Goal: Information Seeking & Learning: Find specific fact

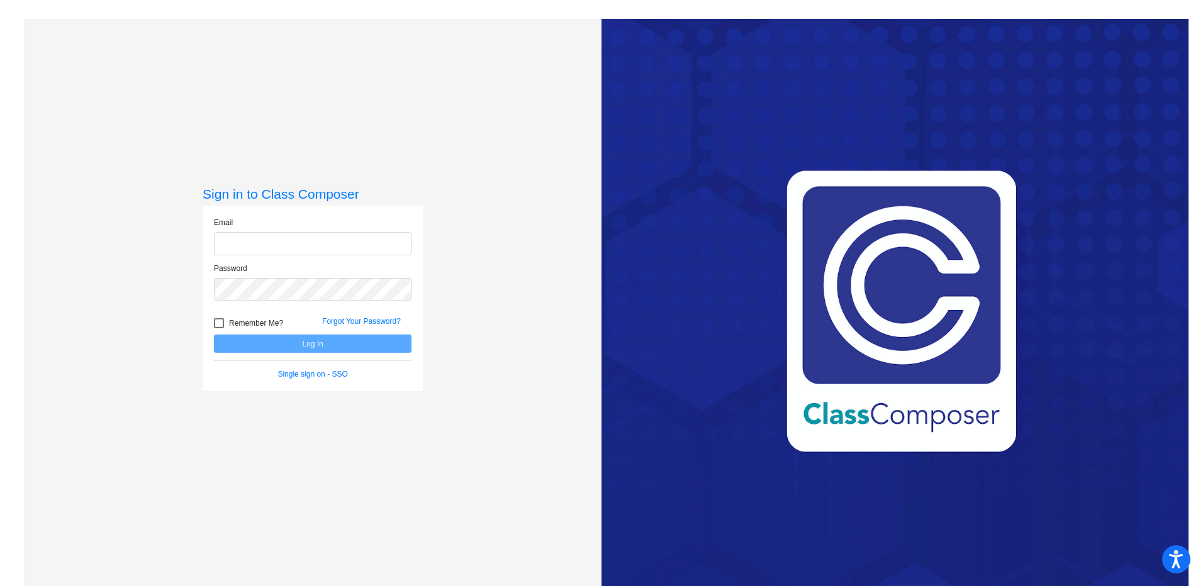
type input "[EMAIL_ADDRESS][DOMAIN_NAME]"
click at [315, 348] on button "Log In" at bounding box center [312, 344] width 197 height 18
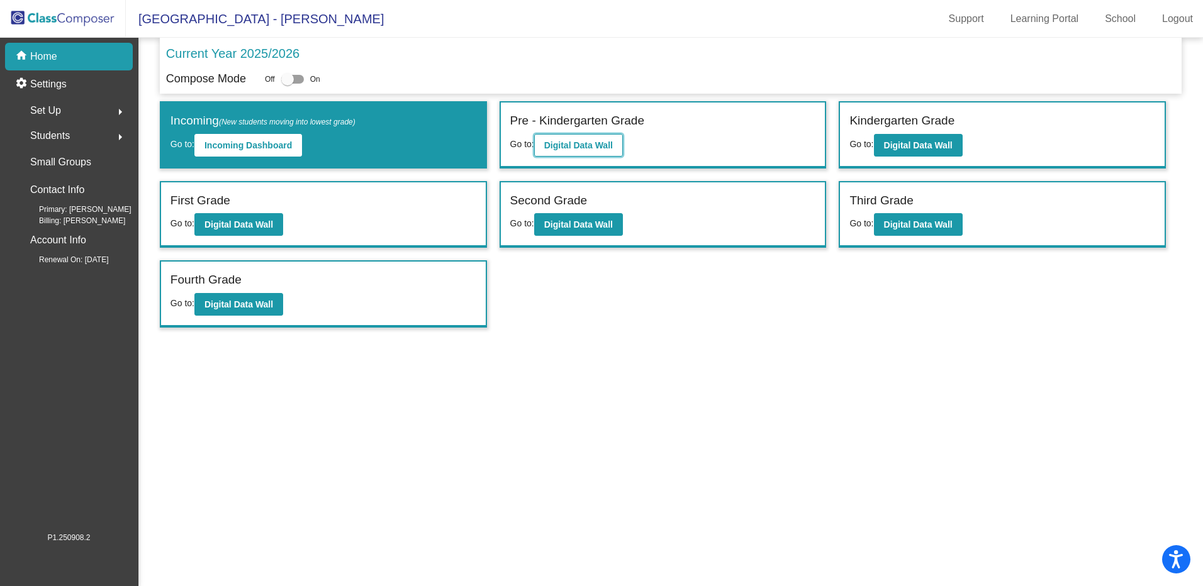
click at [586, 140] on b "Digital Data Wall" at bounding box center [578, 145] width 69 height 10
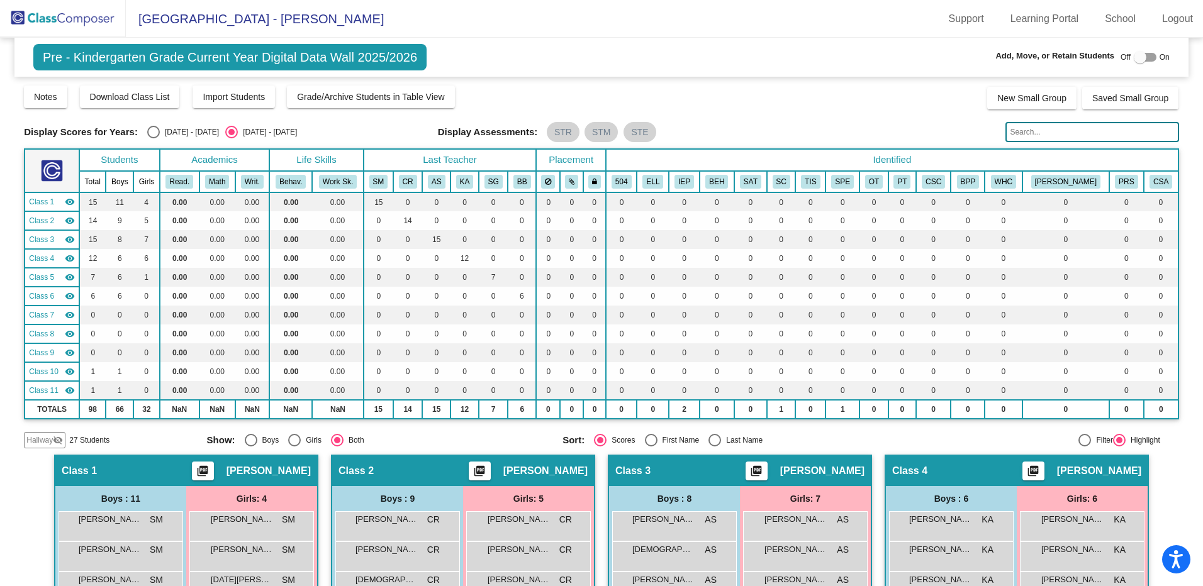
click at [1077, 135] on input "text" at bounding box center [1091, 132] width 173 height 20
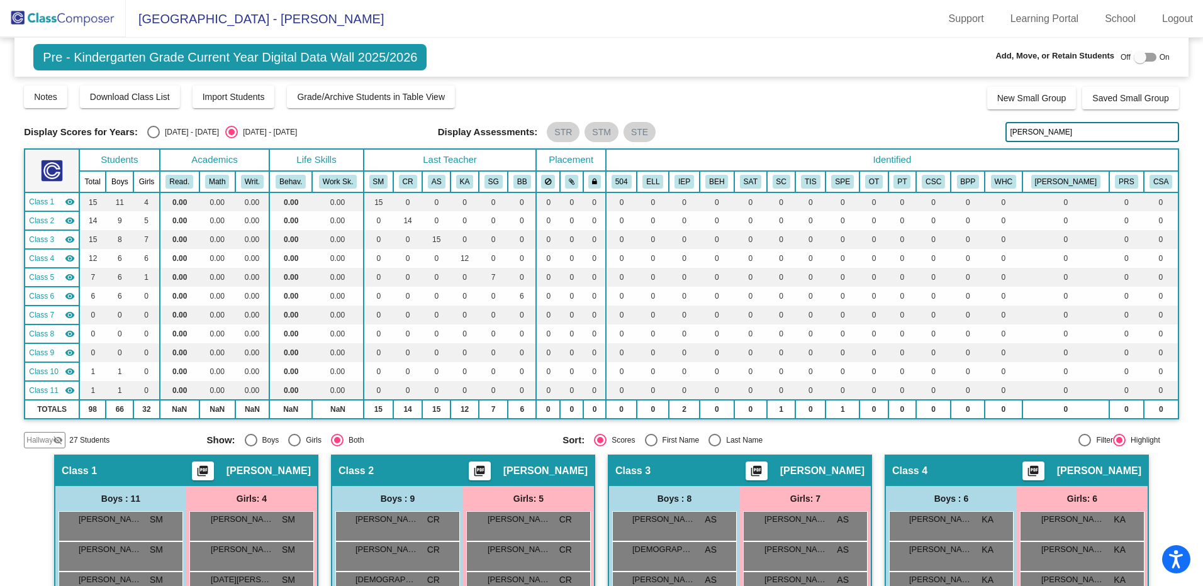
type input "[PERSON_NAME]"
click at [47, 16] on img at bounding box center [63, 18] width 126 height 37
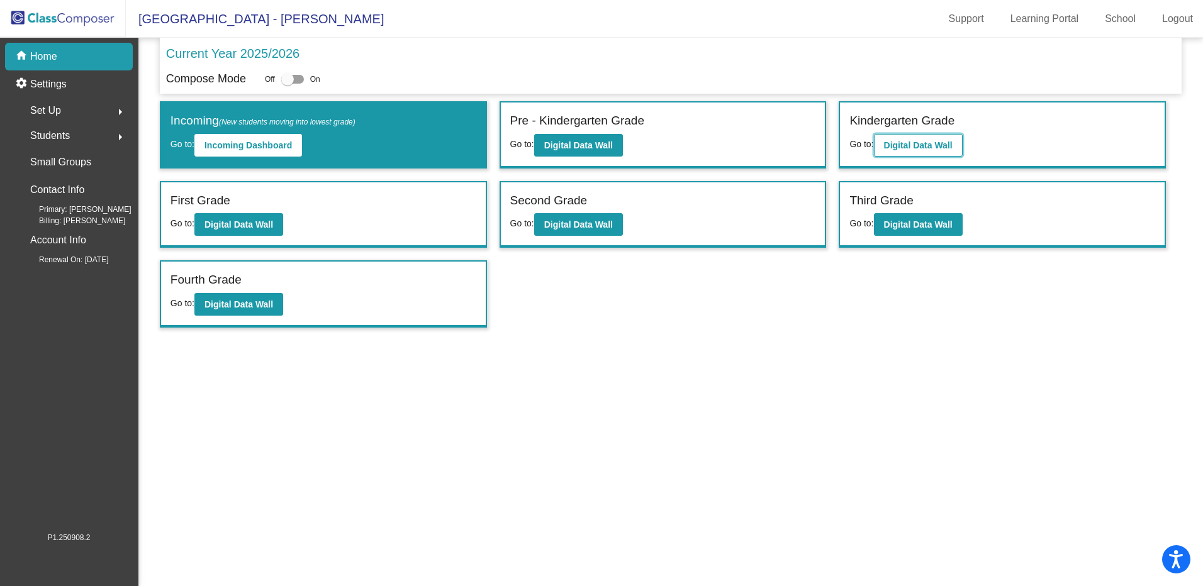
click at [906, 140] on b "Digital Data Wall" at bounding box center [918, 145] width 69 height 10
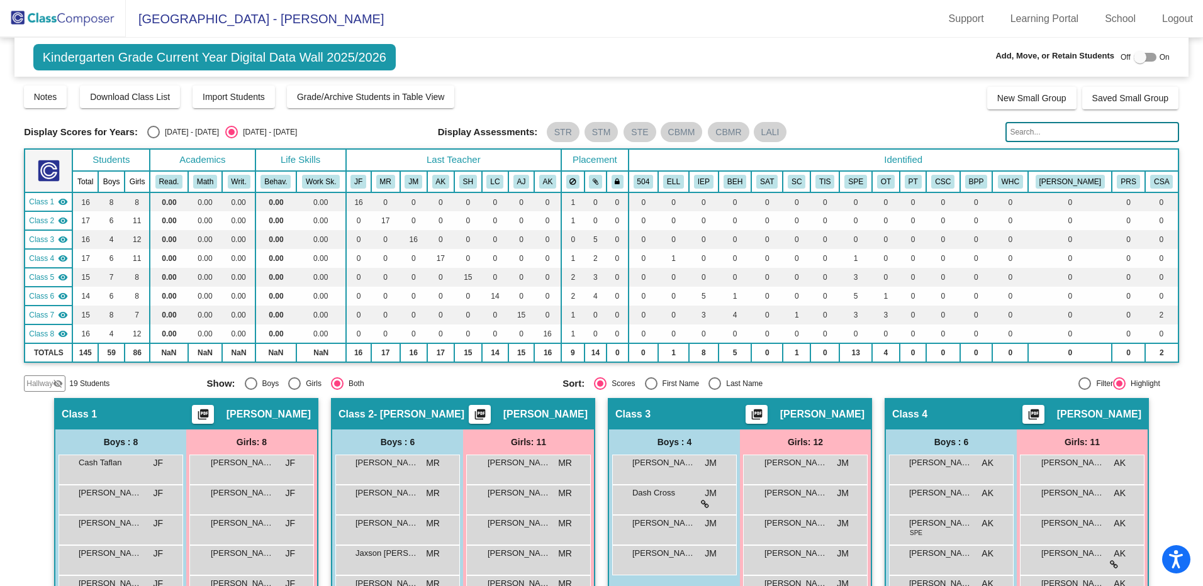
click at [1081, 135] on input "text" at bounding box center [1091, 132] width 173 height 20
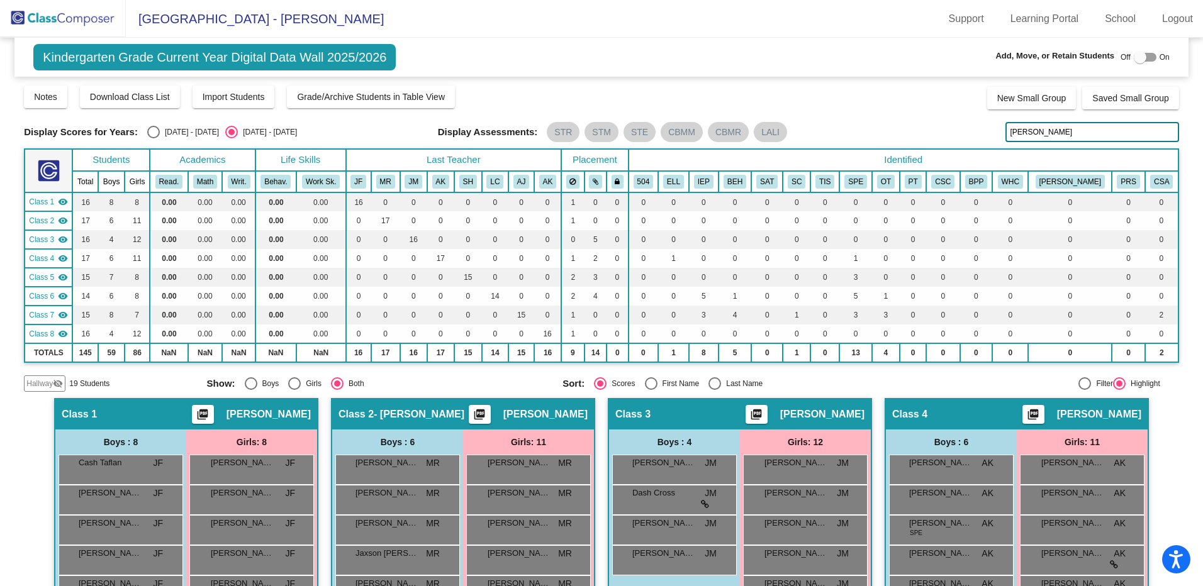
type input "[PERSON_NAME]"
click at [33, 24] on img at bounding box center [63, 18] width 126 height 37
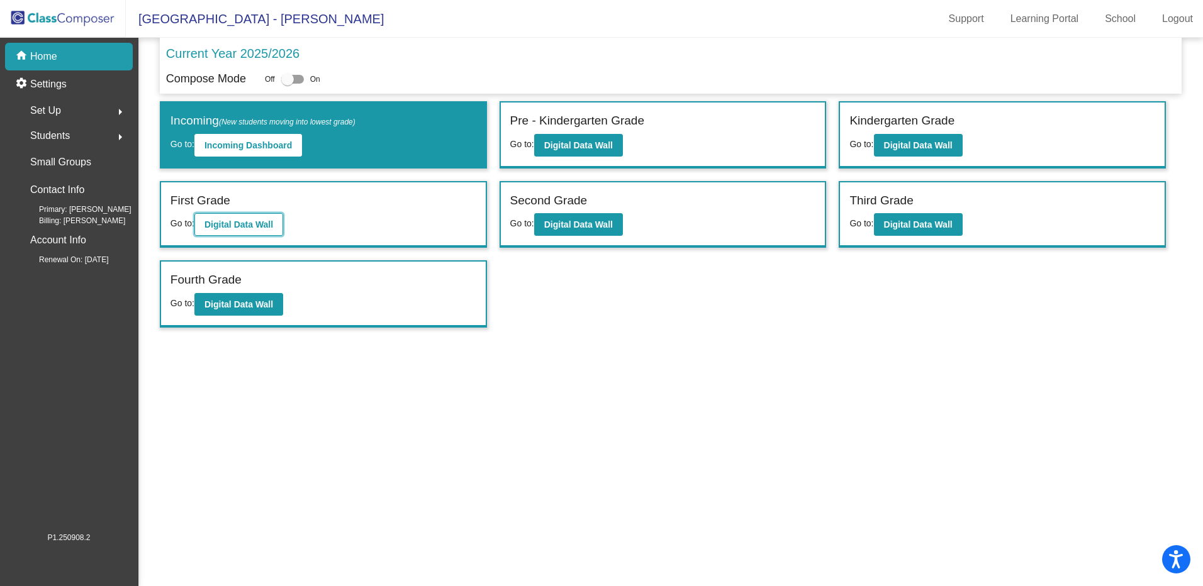
click at [255, 221] on b "Digital Data Wall" at bounding box center [238, 225] width 69 height 10
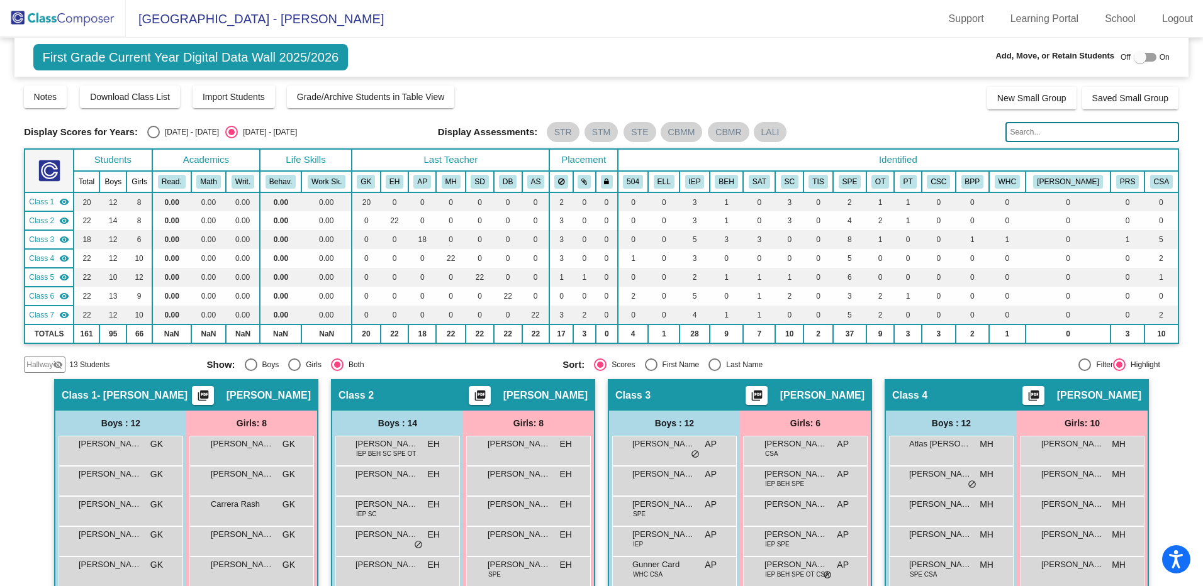
click at [1013, 130] on input "text" at bounding box center [1091, 132] width 173 height 20
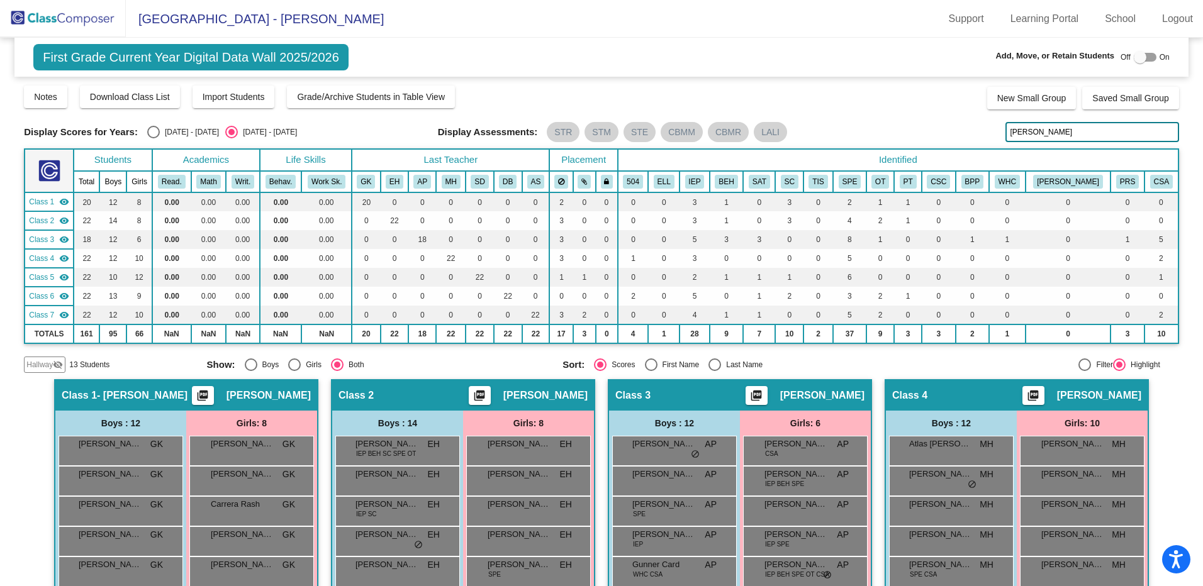
type input "[PERSON_NAME]"
click at [76, 17] on img at bounding box center [63, 18] width 126 height 37
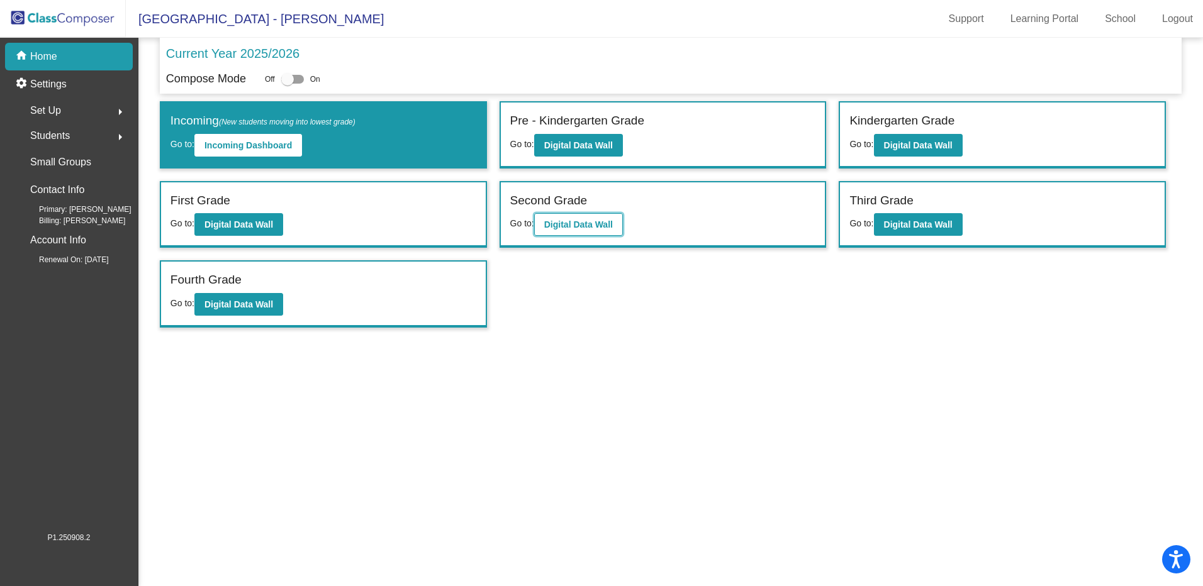
click at [588, 221] on b "Digital Data Wall" at bounding box center [578, 225] width 69 height 10
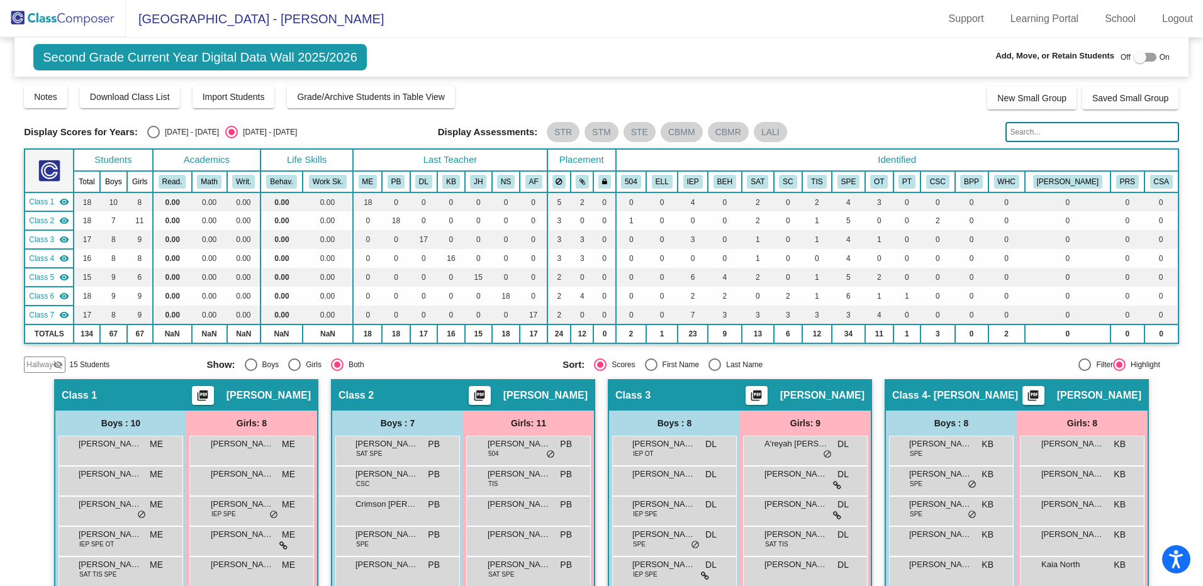
click at [1071, 136] on input "text" at bounding box center [1091, 132] width 173 height 20
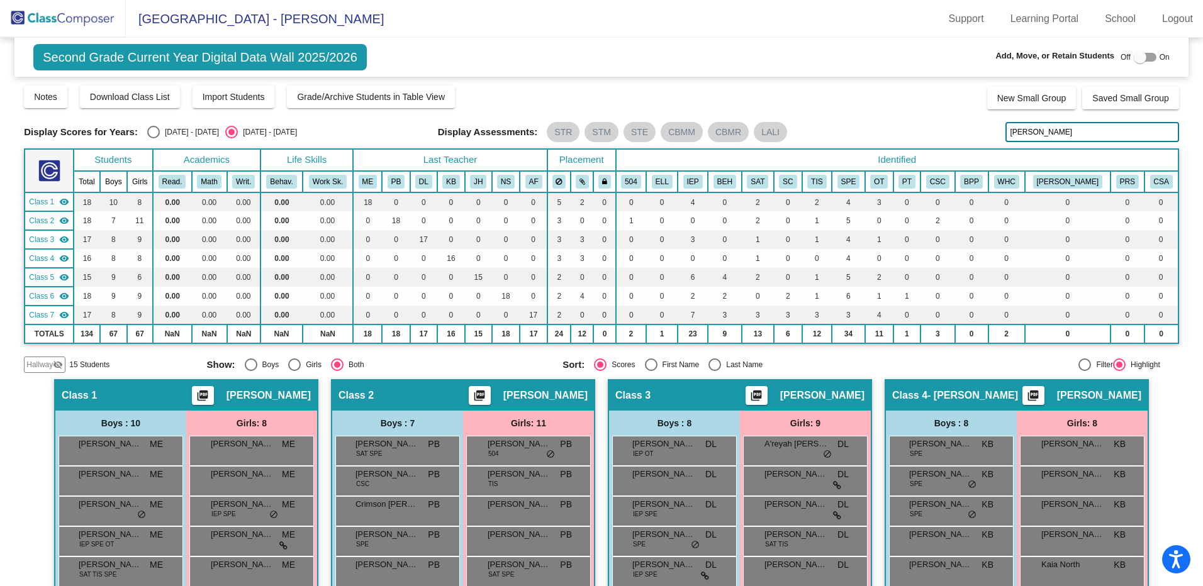
type input "[PERSON_NAME]"
click at [35, 16] on img at bounding box center [63, 18] width 126 height 37
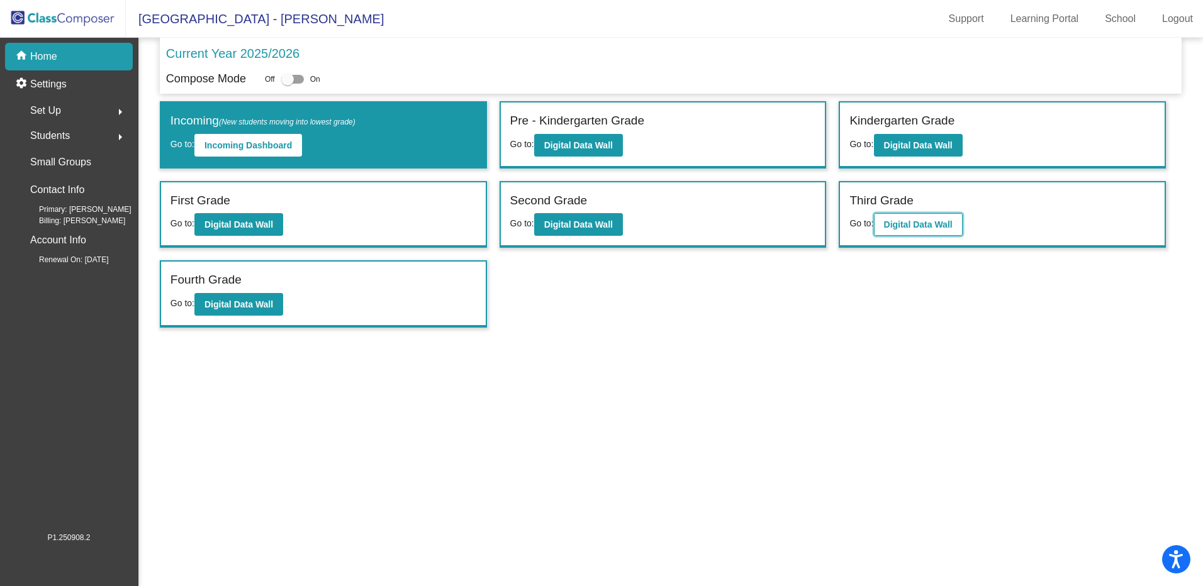
click at [943, 230] on button "Digital Data Wall" at bounding box center [918, 224] width 89 height 23
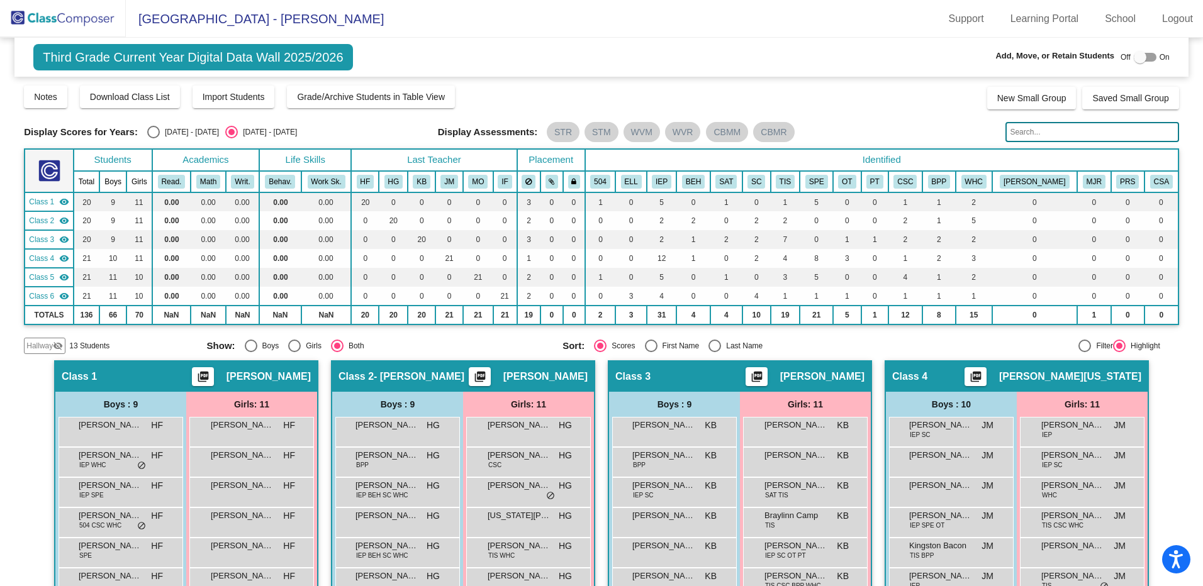
click at [1053, 133] on input "text" at bounding box center [1091, 132] width 173 height 20
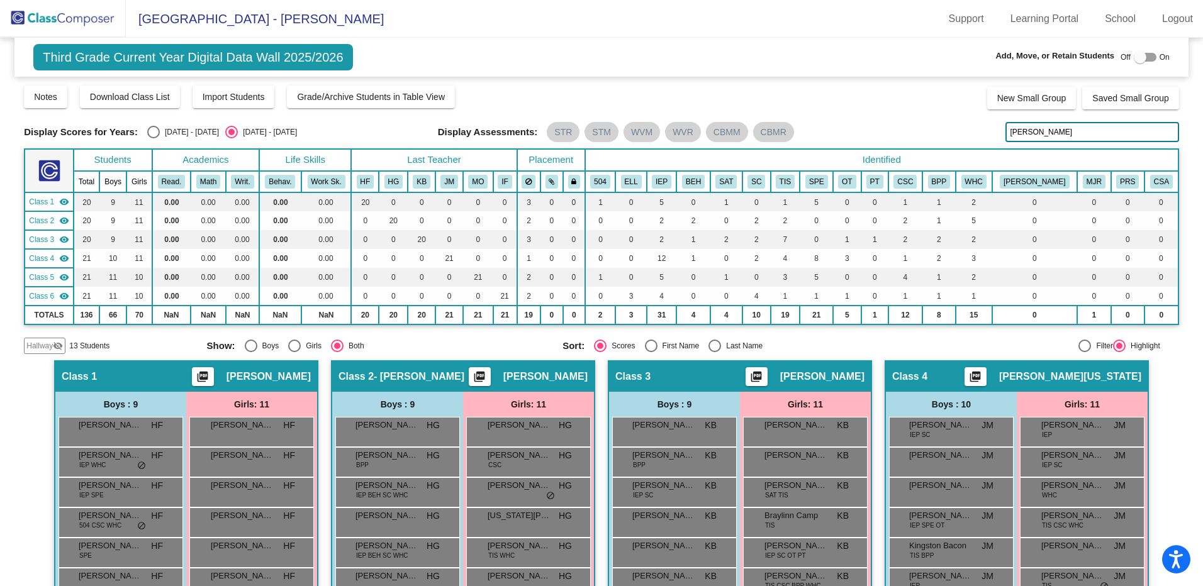
type input "[PERSON_NAME]"
click at [70, 14] on img at bounding box center [63, 18] width 126 height 37
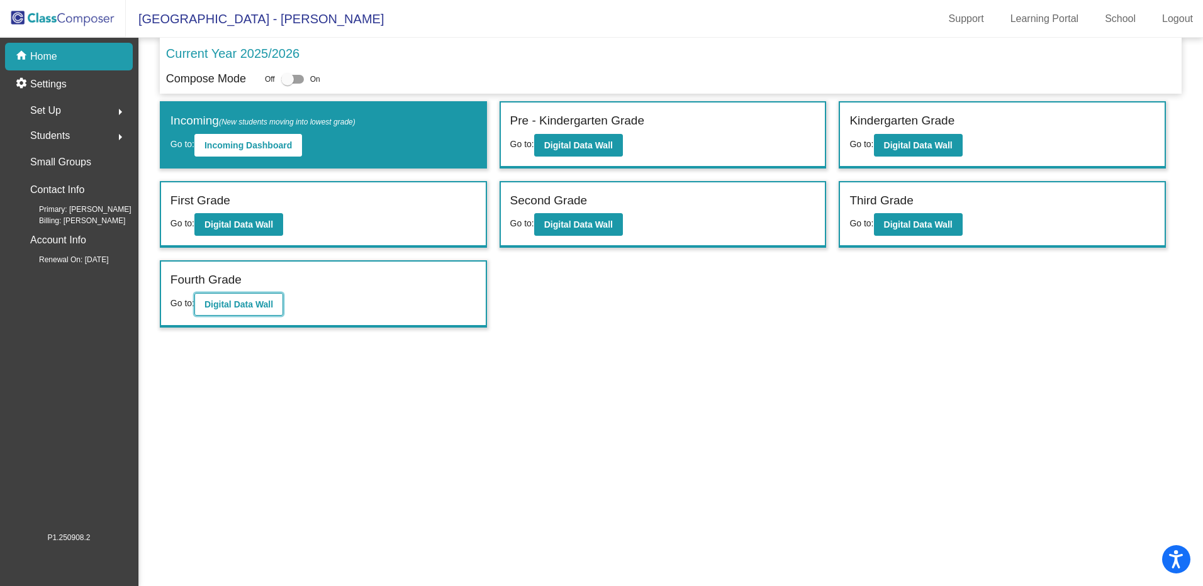
click at [243, 304] on b "Digital Data Wall" at bounding box center [238, 304] width 69 height 10
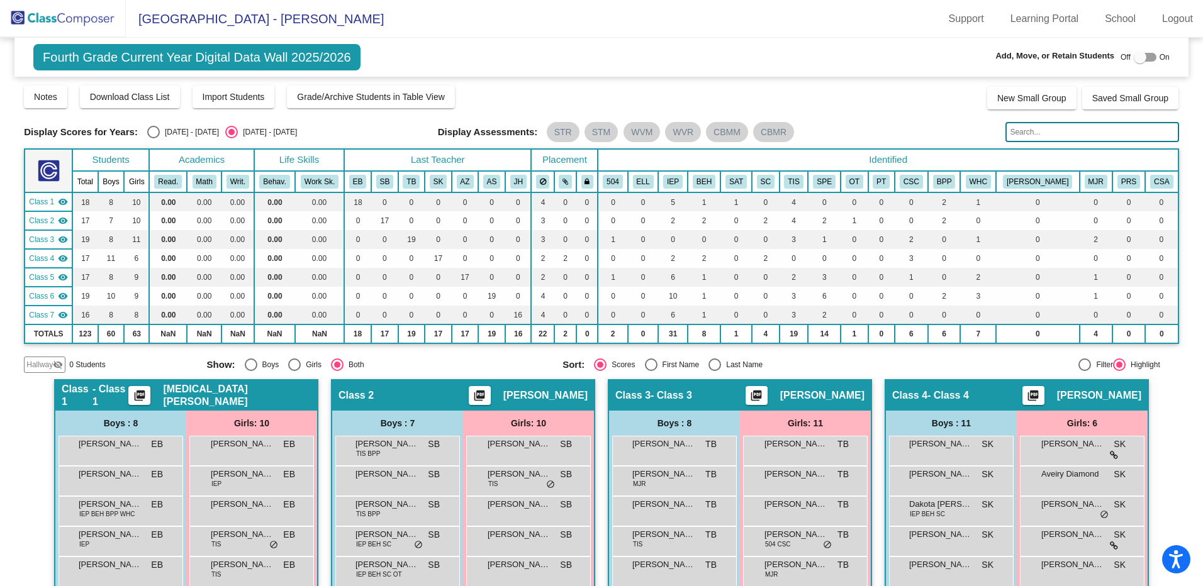
click at [1031, 137] on input "text" at bounding box center [1091, 132] width 173 height 20
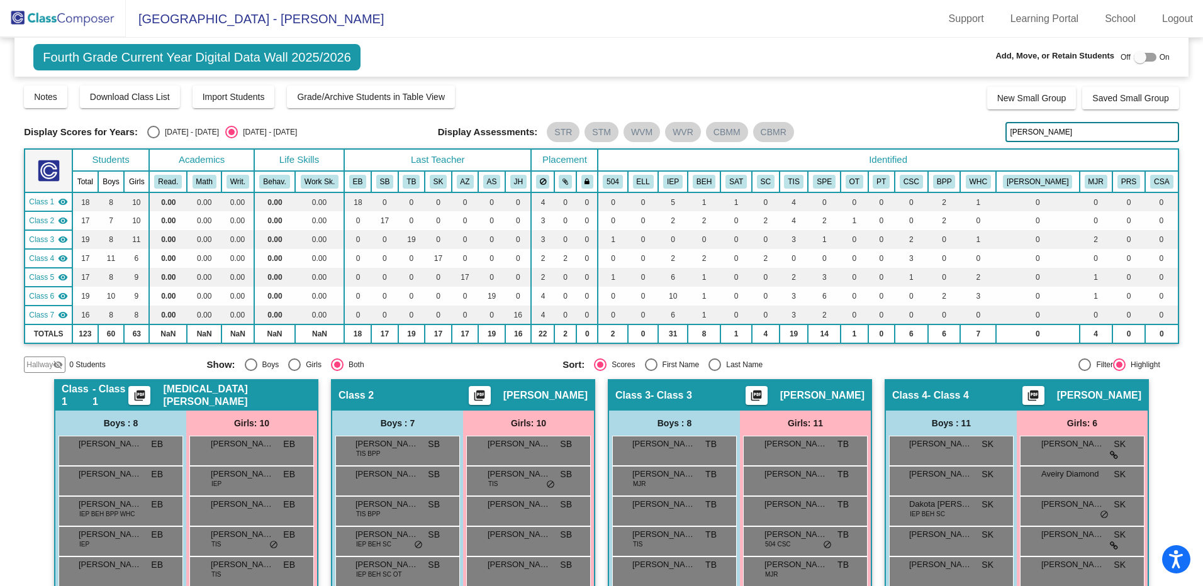
type input "[PERSON_NAME]"
click at [84, 18] on img at bounding box center [63, 18] width 126 height 37
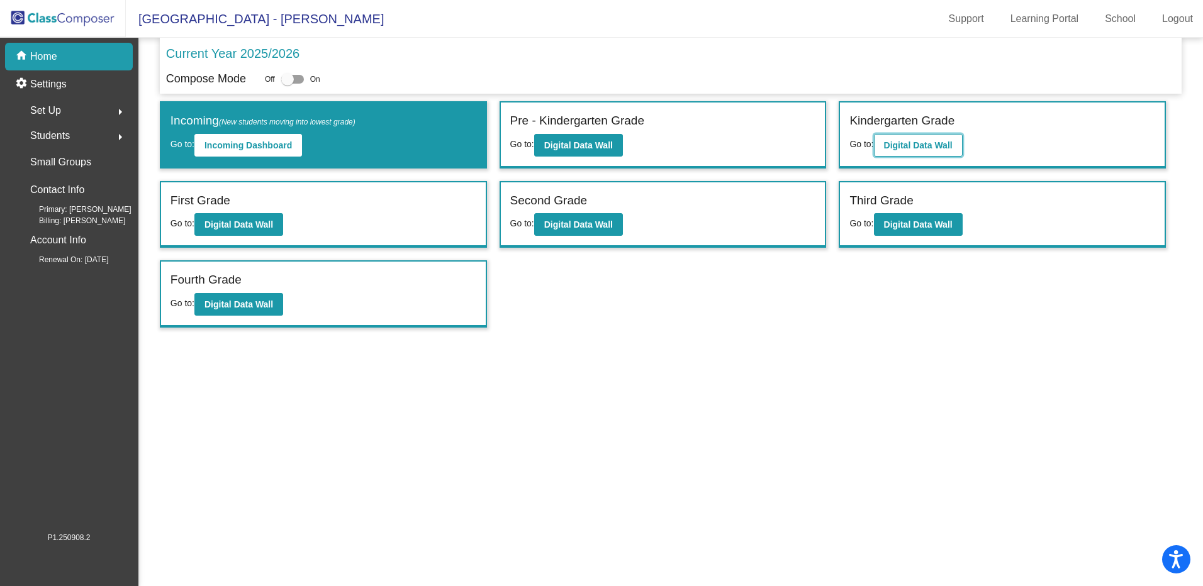
click at [947, 147] on b "Digital Data Wall" at bounding box center [918, 145] width 69 height 10
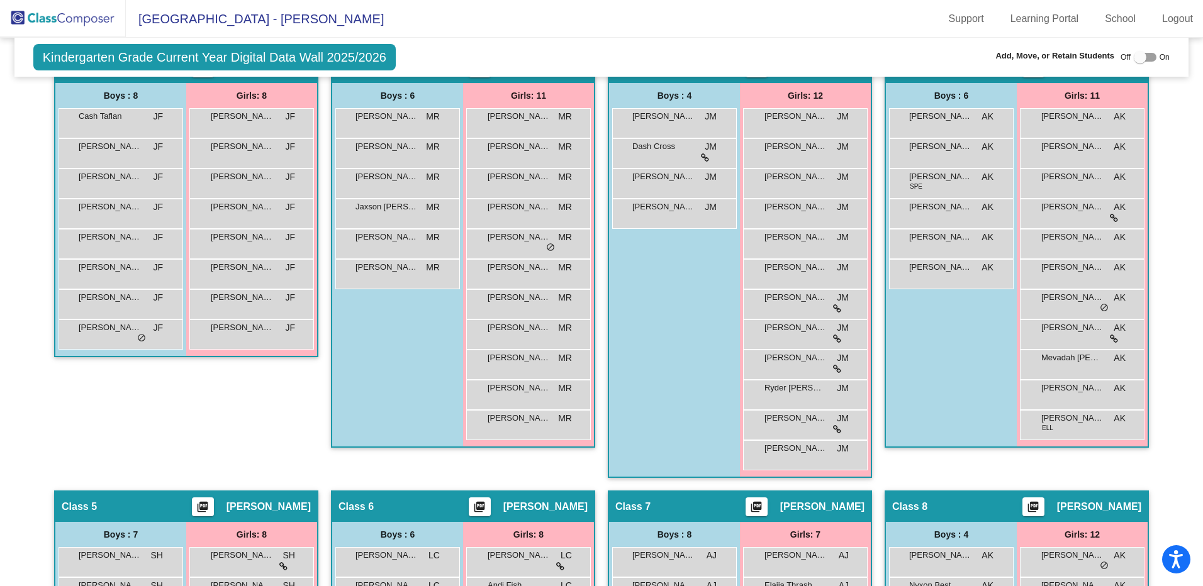
scroll to position [313, 0]
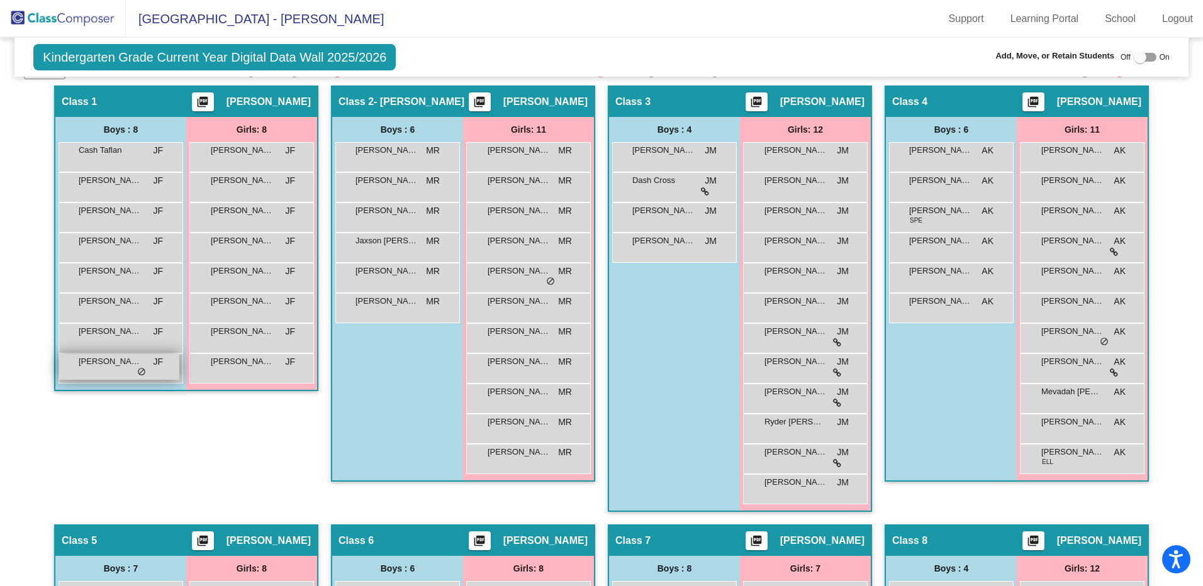
click at [118, 375] on div "[PERSON_NAME] JF lock do_not_disturb_alt" at bounding box center [119, 367] width 120 height 26
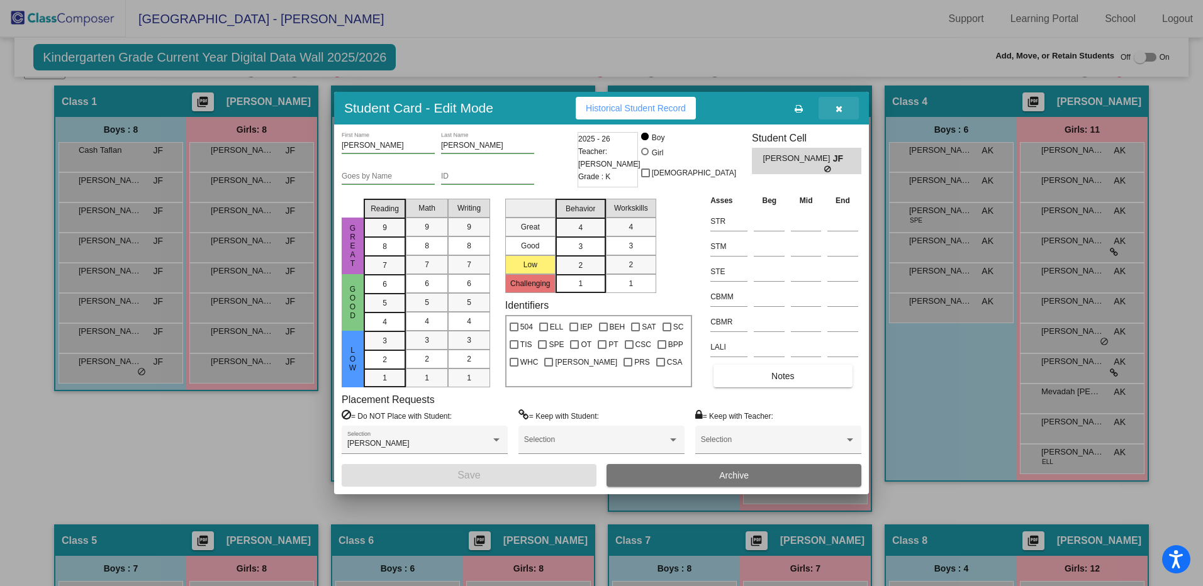
click at [835, 111] on icon "button" at bounding box center [838, 108] width 7 height 9
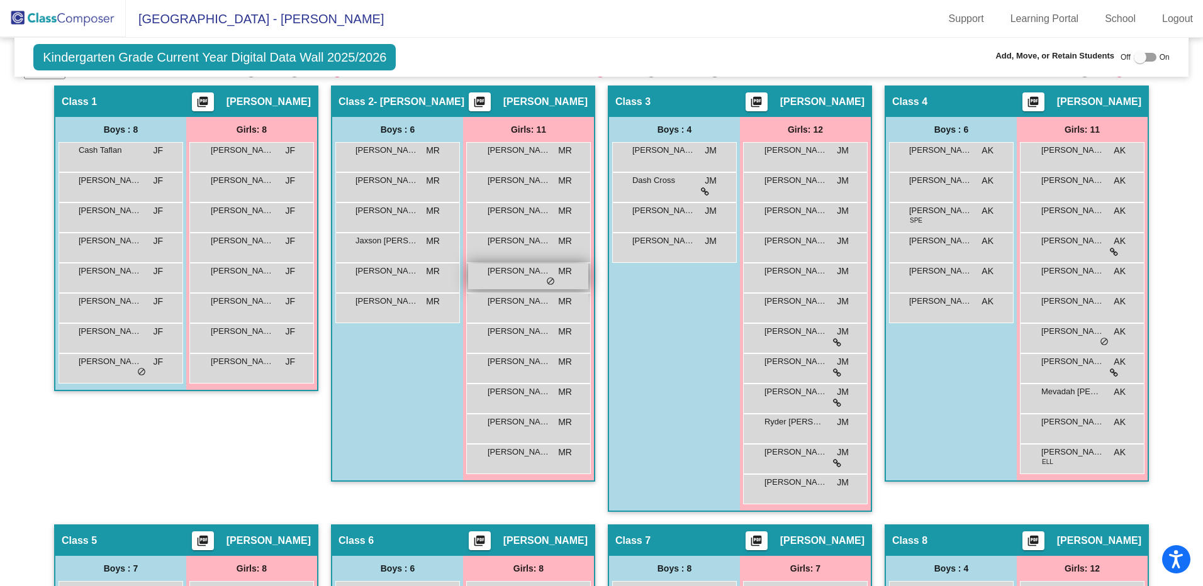
click at [503, 272] on span "[PERSON_NAME]" at bounding box center [518, 271] width 63 height 13
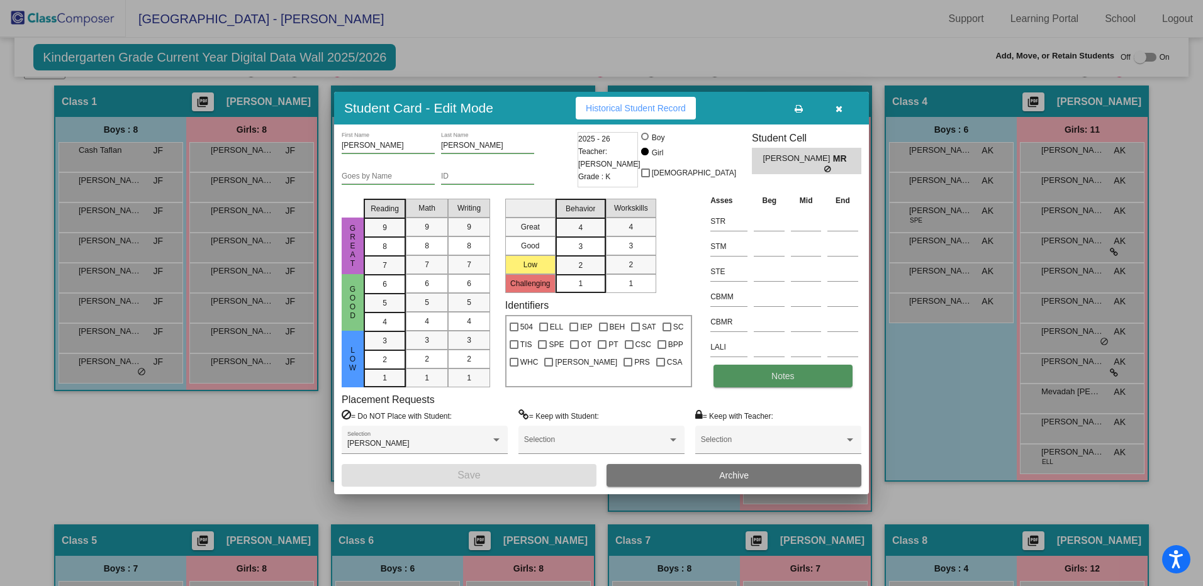
click at [770, 377] on button "Notes" at bounding box center [782, 376] width 138 height 23
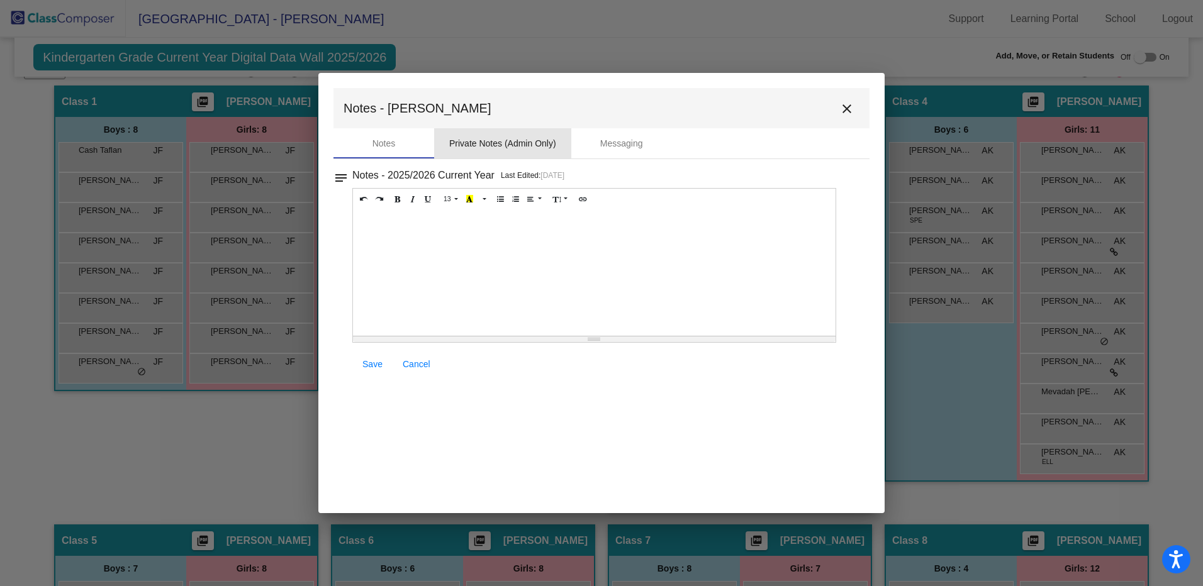
click at [531, 140] on div "Private Notes (Admin Only)" at bounding box center [502, 143] width 107 height 13
click at [393, 143] on div "Notes" at bounding box center [383, 143] width 23 height 13
click at [848, 109] on mat-icon "close" at bounding box center [846, 108] width 15 height 15
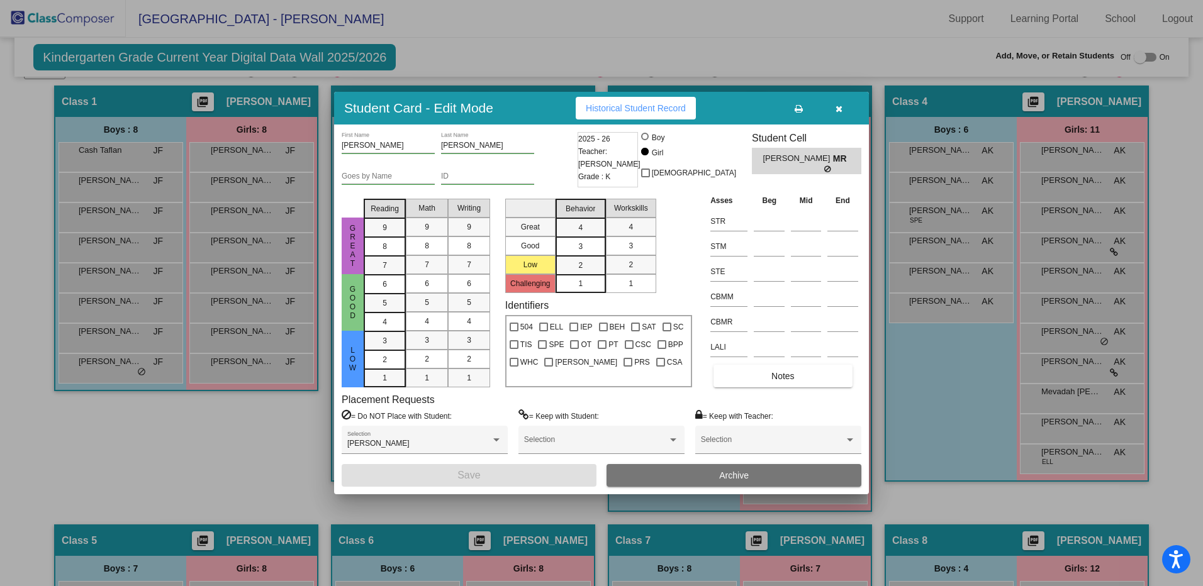
click at [843, 107] on button "button" at bounding box center [838, 108] width 40 height 23
